Goal: Task Accomplishment & Management: Use online tool/utility

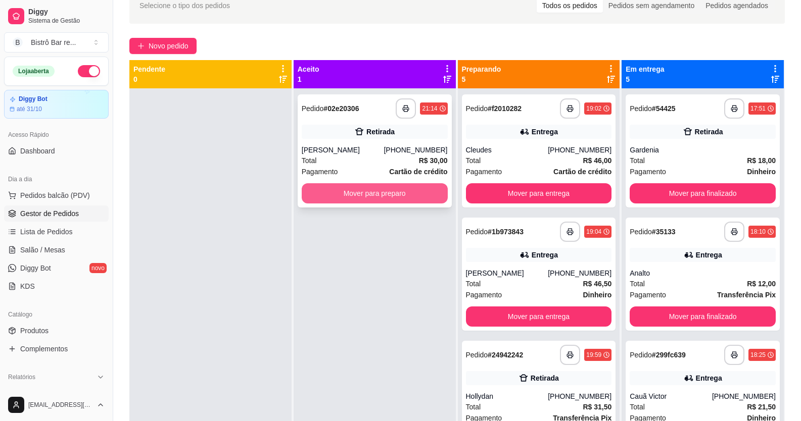
click at [410, 194] on button "Mover para preparo" at bounding box center [375, 193] width 146 height 20
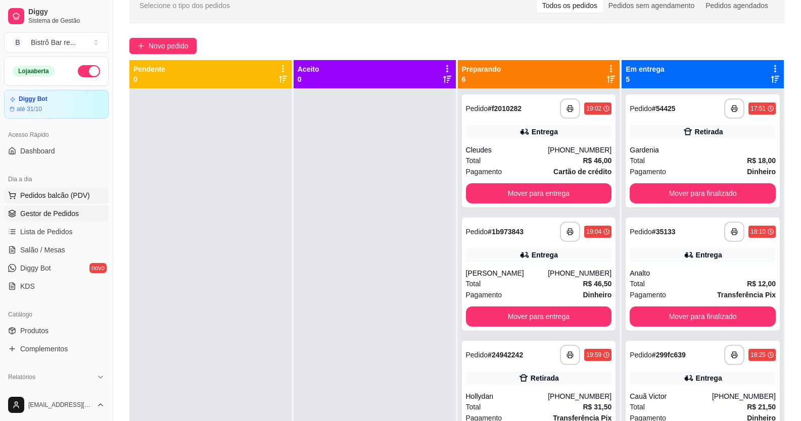
click at [69, 194] on span "Pedidos balcão (PDV)" at bounding box center [55, 195] width 70 height 10
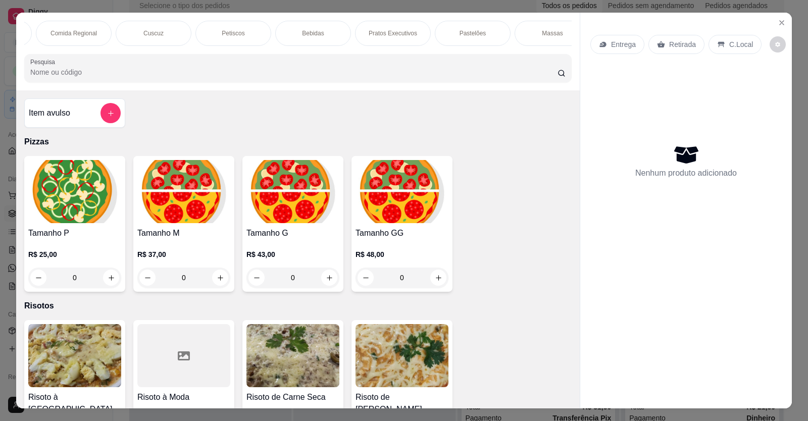
scroll to position [0, 479]
click at [524, 35] on p "Tapiocas Rendadas" at bounding box center [540, 33] width 53 height 8
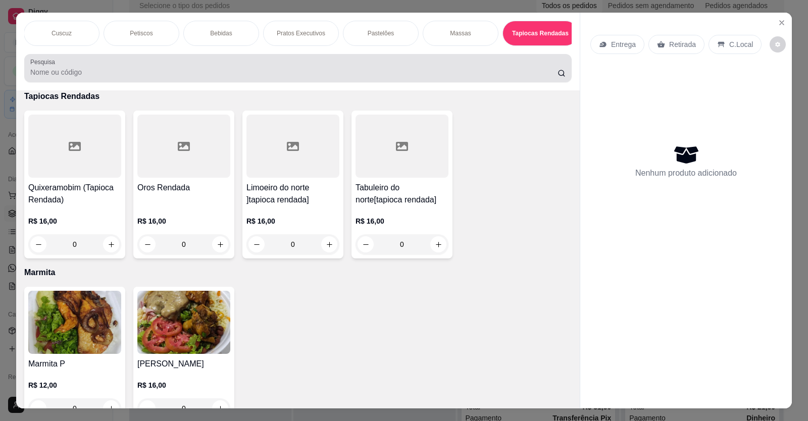
scroll to position [20, 0]
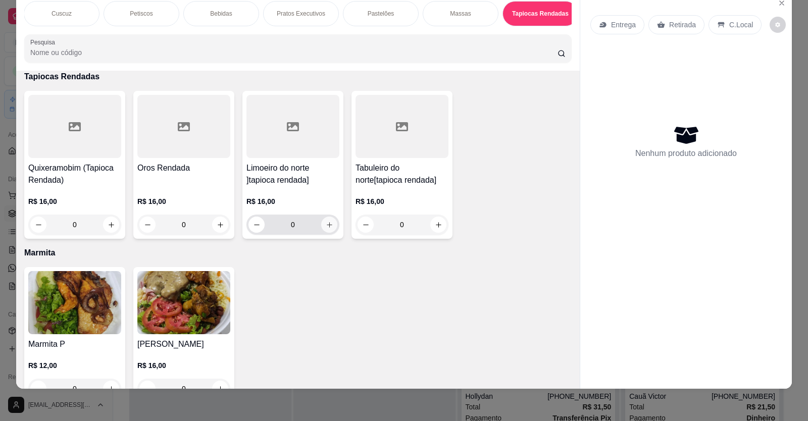
click at [326, 233] on button "increase-product-quantity" at bounding box center [329, 225] width 16 height 16
type input "1"
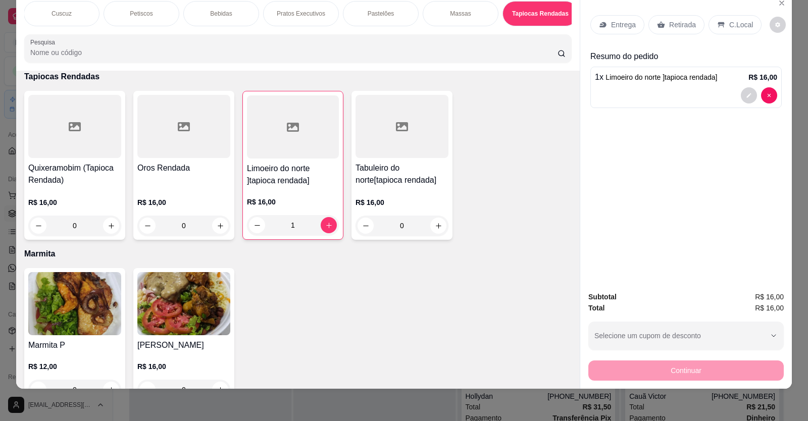
scroll to position [0, 0]
click at [371, 15] on p "Pastéis" at bounding box center [381, 14] width 20 height 8
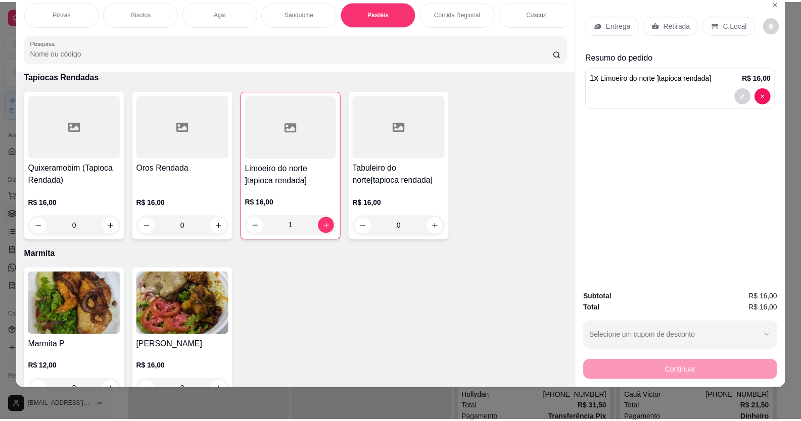
scroll to position [870, 0]
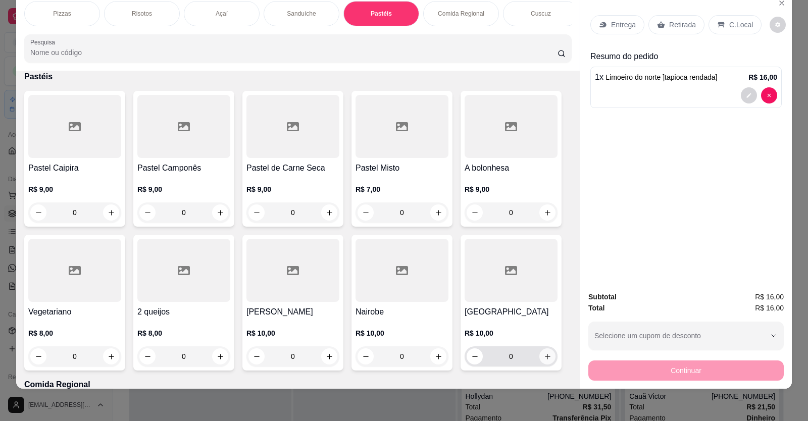
click at [545, 360] on icon "increase-product-quantity" at bounding box center [548, 357] width 6 height 6
type input "1"
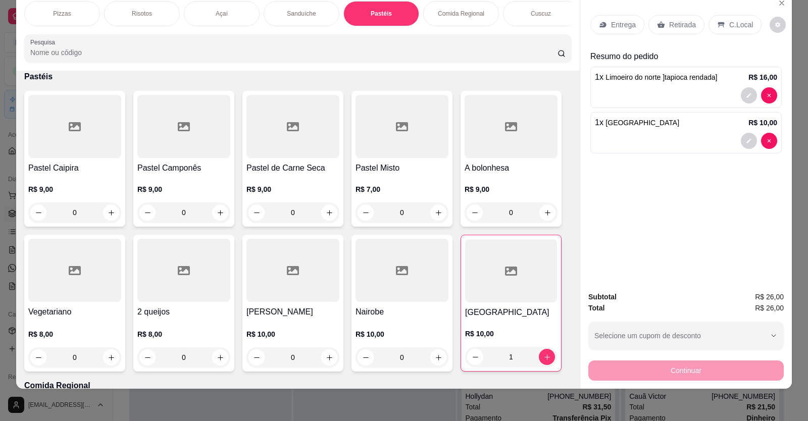
click at [685, 24] on p "Retirada" at bounding box center [682, 25] width 27 height 10
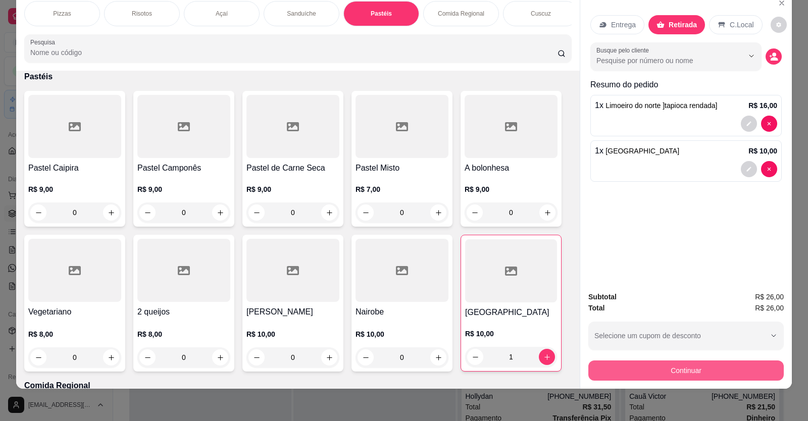
click at [719, 373] on button "Continuar" at bounding box center [686, 371] width 195 height 20
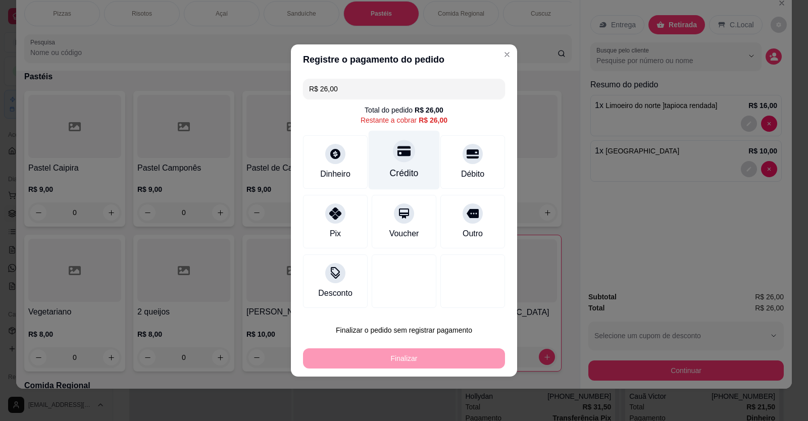
click at [398, 152] on icon at bounding box center [404, 151] width 13 height 10
type input "R$ 0,00"
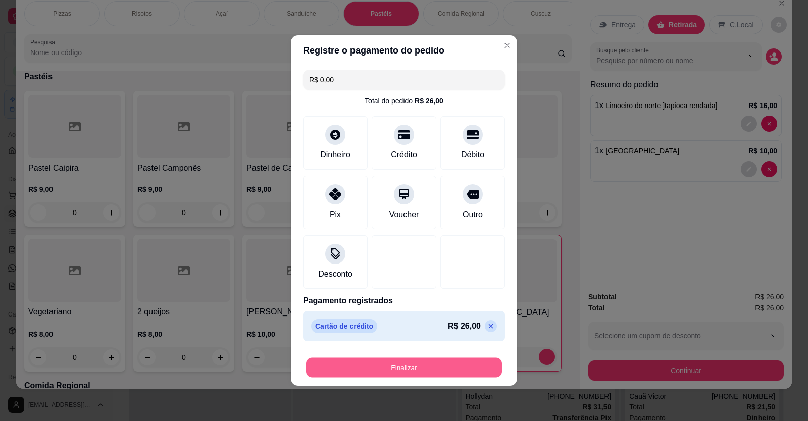
click at [427, 364] on button "Finalizar" at bounding box center [404, 368] width 196 height 20
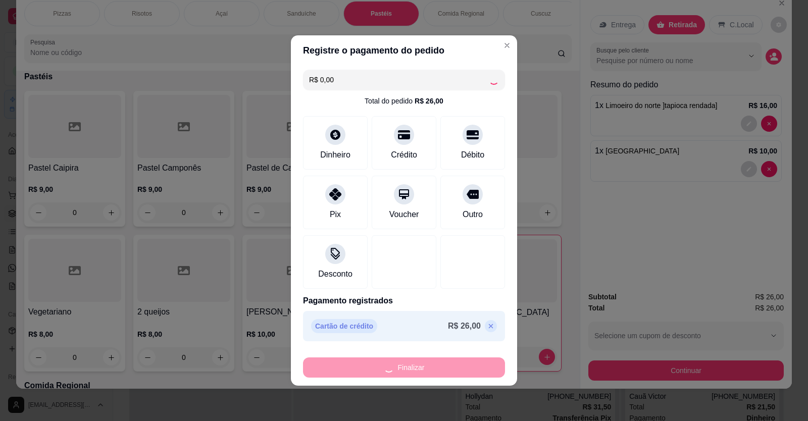
type input "0"
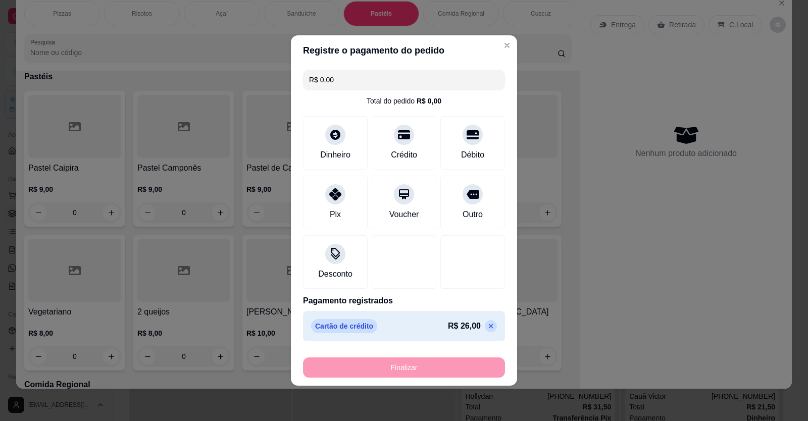
type input "-R$ 26,00"
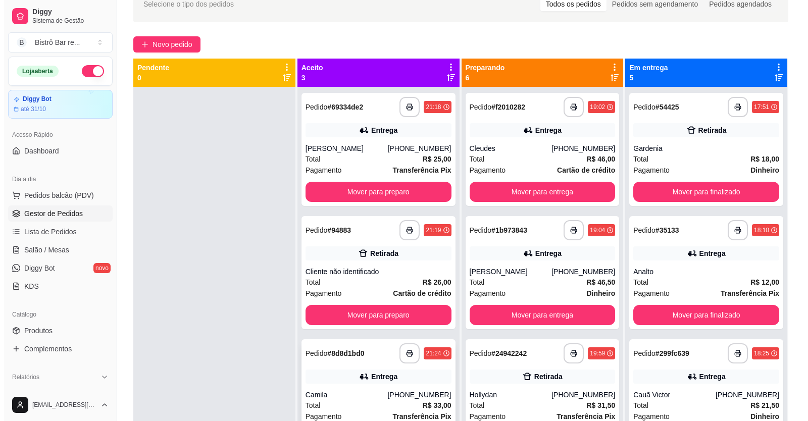
scroll to position [53, 0]
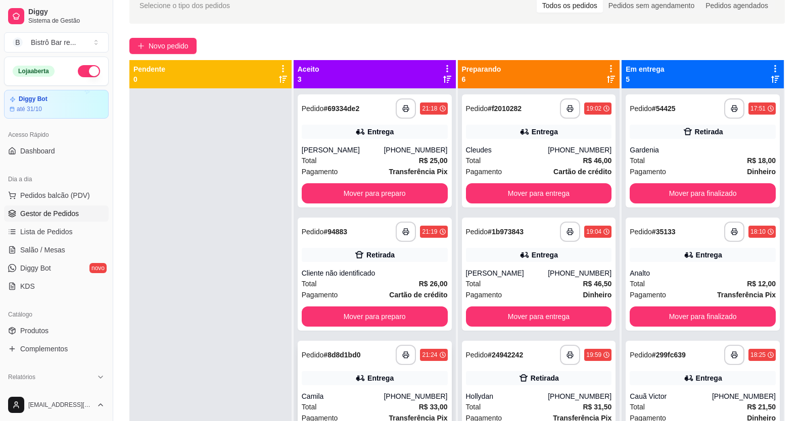
click at [422, 357] on div "21:24" at bounding box center [429, 355] width 15 height 8
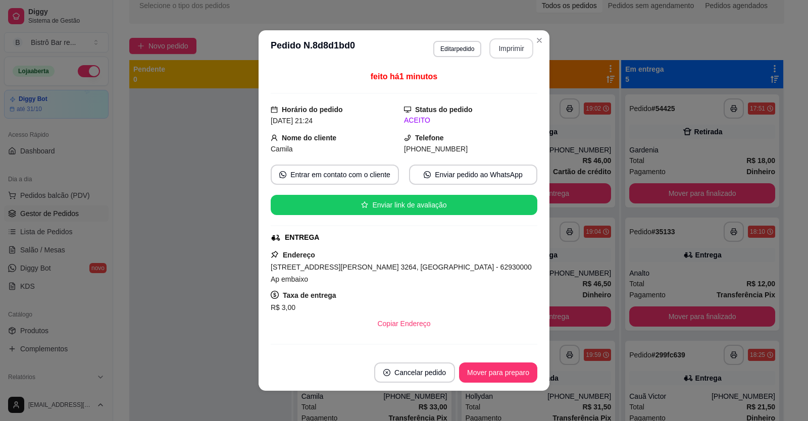
click at [501, 43] on button "Imprimir" at bounding box center [512, 48] width 44 height 20
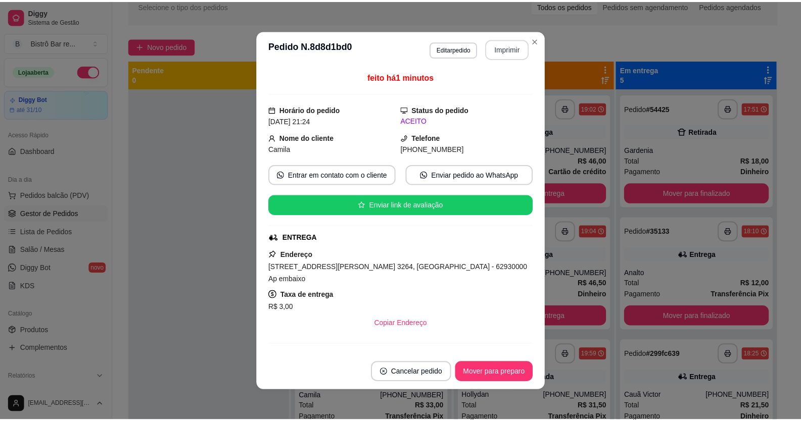
scroll to position [0, 0]
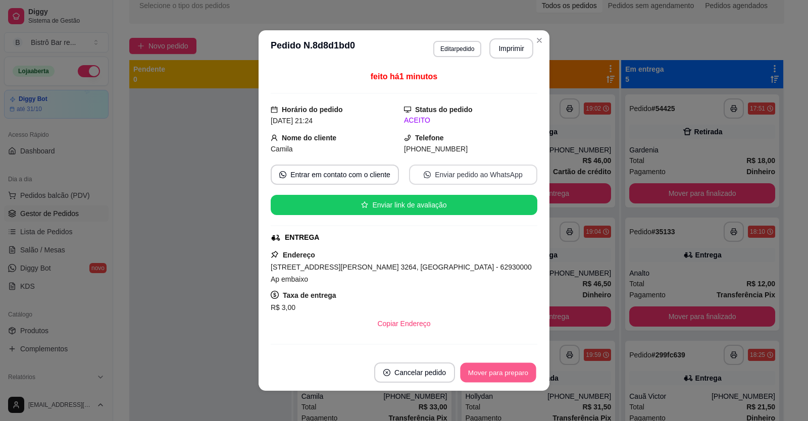
click at [511, 367] on button "Mover para preparo" at bounding box center [498, 373] width 76 height 20
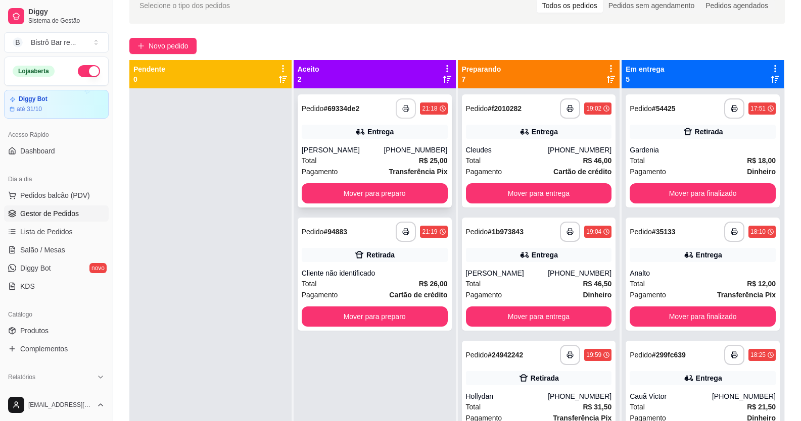
click at [402, 106] on icon "button" at bounding box center [405, 108] width 7 height 7
click at [432, 187] on button "Mover para preparo" at bounding box center [375, 193] width 146 height 20
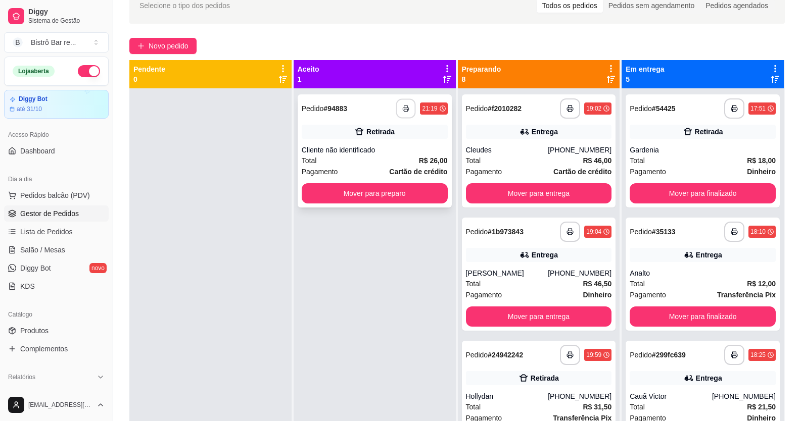
click at [400, 104] on button "button" at bounding box center [406, 109] width 20 height 20
click at [427, 190] on button "Mover para preparo" at bounding box center [375, 193] width 146 height 20
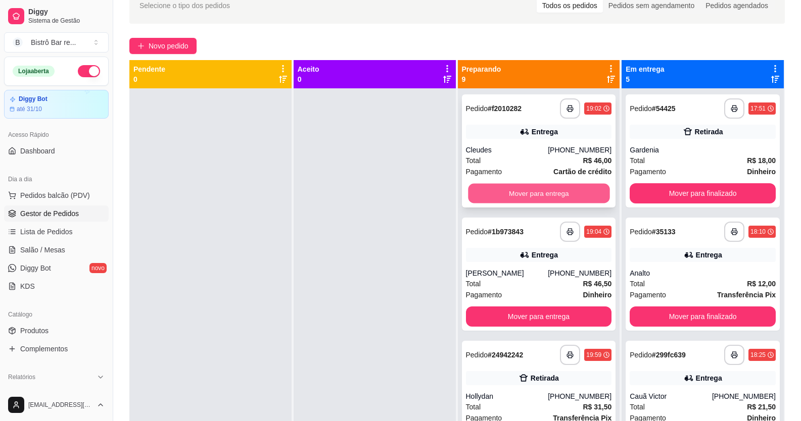
click at [553, 196] on button "Mover para entrega" at bounding box center [538, 194] width 141 height 20
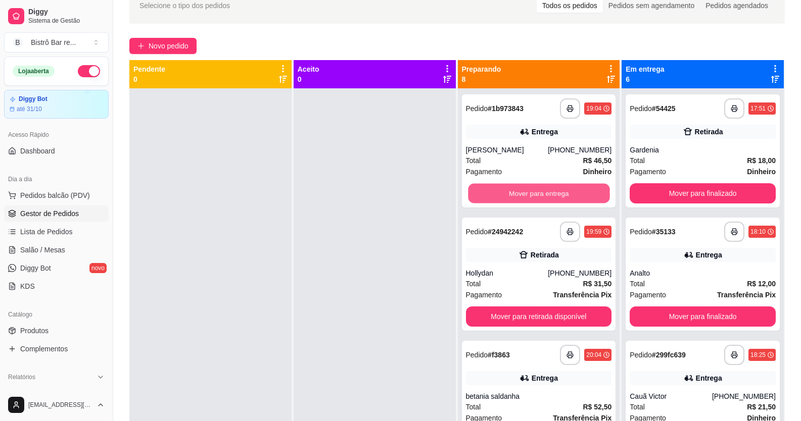
click at [553, 196] on button "Mover para entrega" at bounding box center [538, 194] width 141 height 20
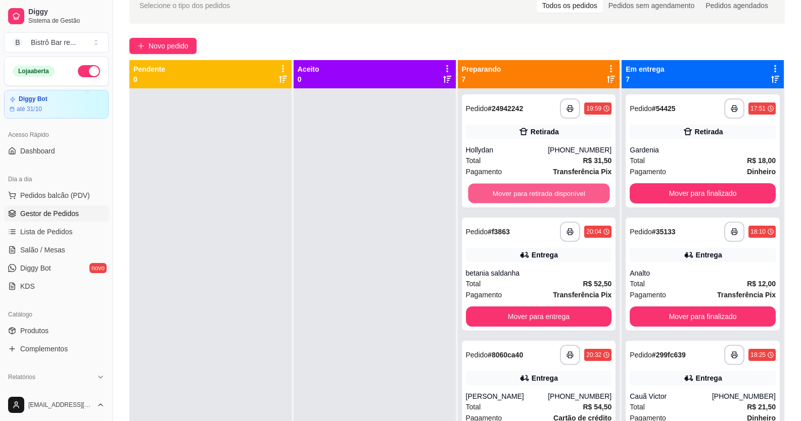
click at [553, 196] on button "Mover para retirada disponível" at bounding box center [538, 194] width 141 height 20
click at [553, 196] on button "Mover para entrega" at bounding box center [538, 194] width 141 height 20
